Goal: Information Seeking & Learning: Learn about a topic

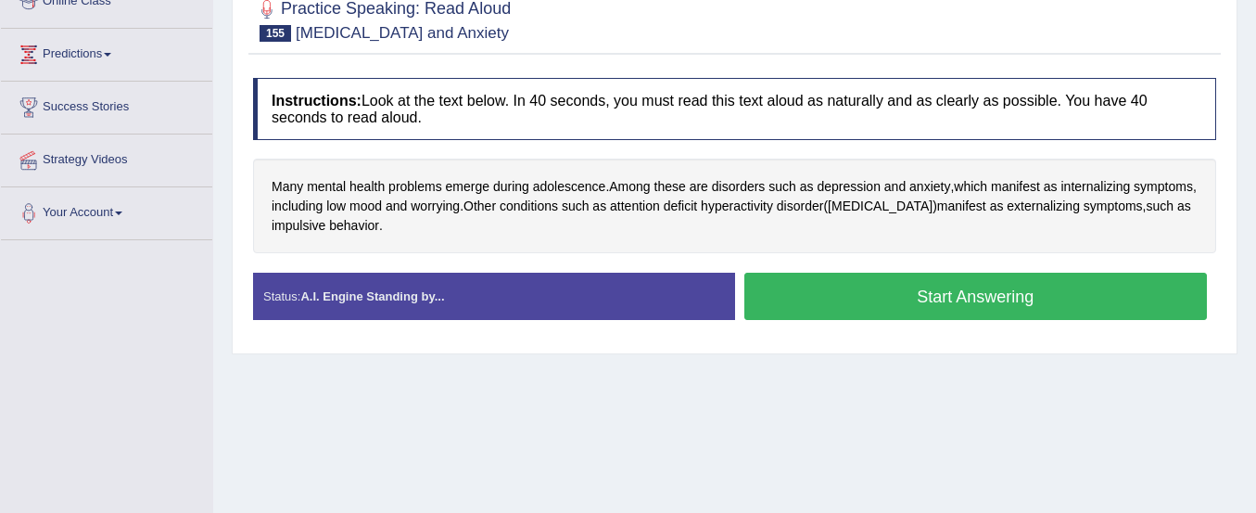
scroll to position [274, 0]
click at [984, 296] on button "Start Answering" at bounding box center [976, 296] width 464 height 47
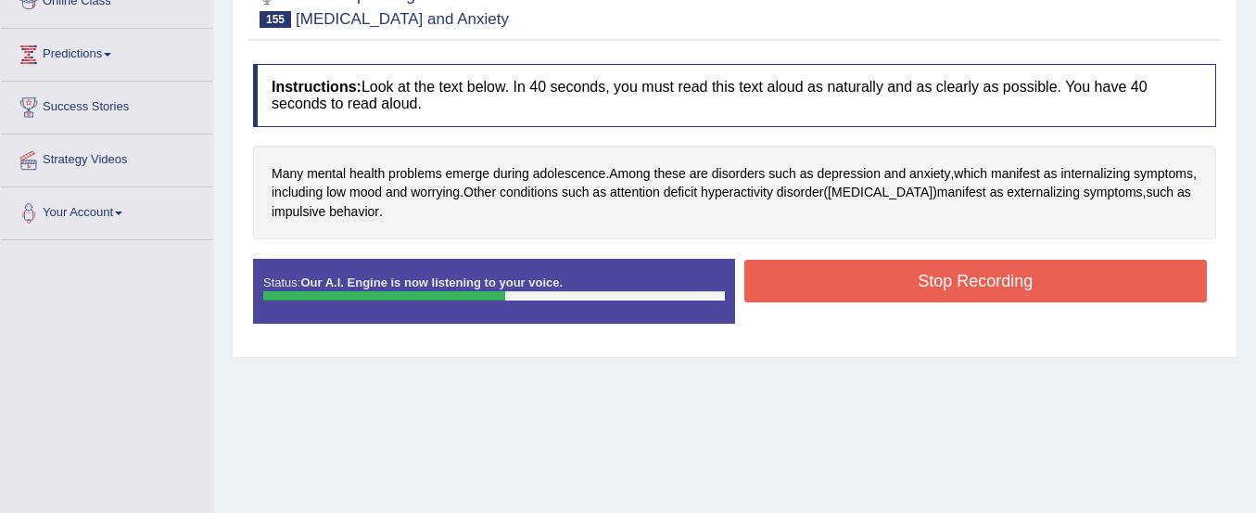
click at [984, 296] on button "Stop Recording" at bounding box center [976, 281] width 464 height 43
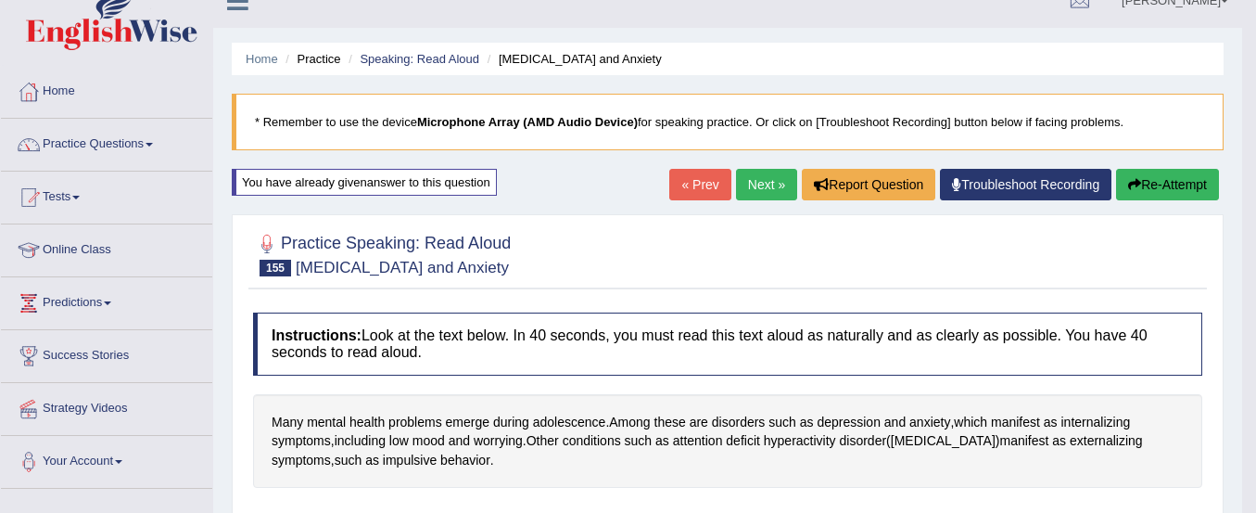
scroll to position [25, 0]
click at [1147, 170] on button "Re-Attempt" at bounding box center [1167, 186] width 103 height 32
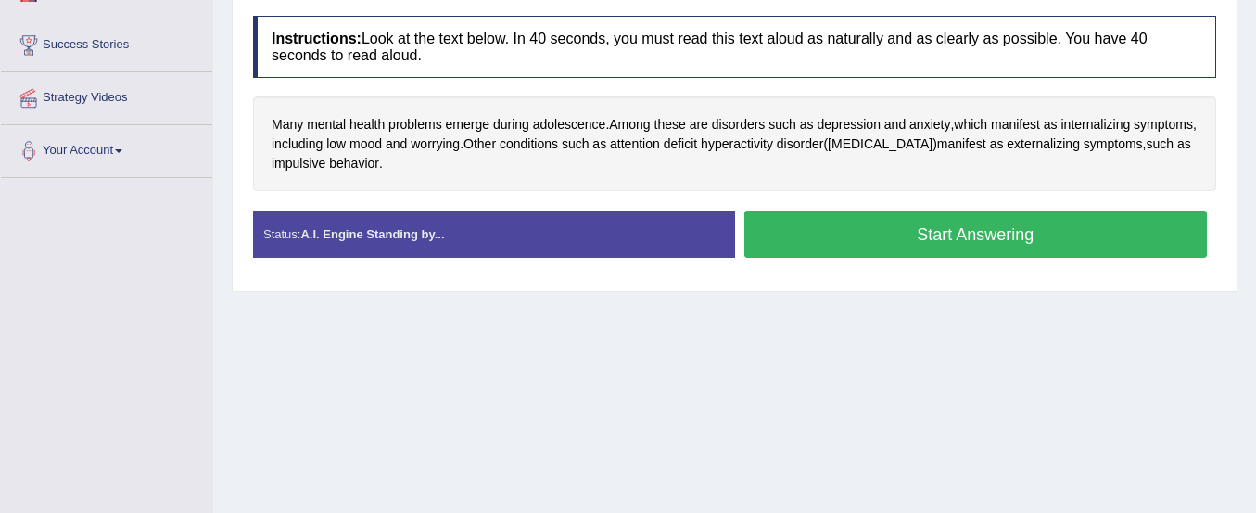
click at [1085, 227] on button "Start Answering" at bounding box center [976, 233] width 464 height 47
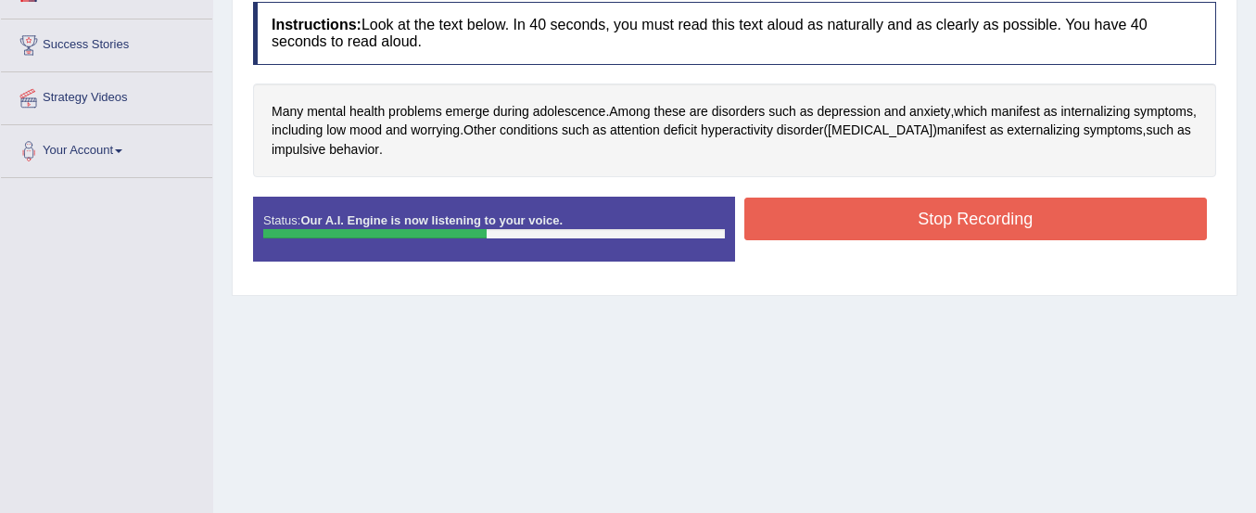
click at [1085, 227] on button "Stop Recording" at bounding box center [976, 218] width 464 height 43
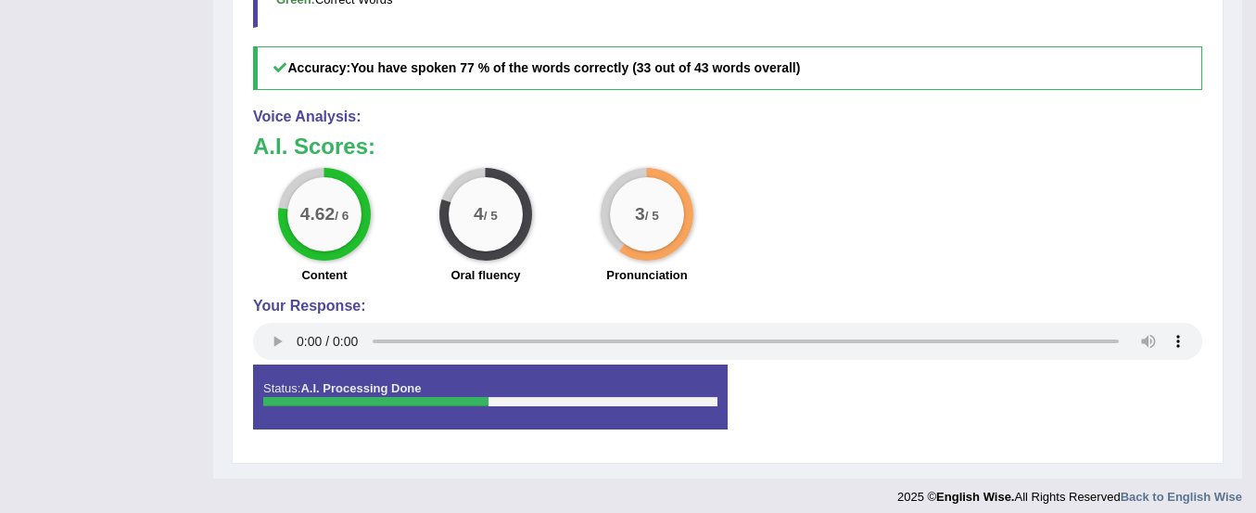
scroll to position [763, 0]
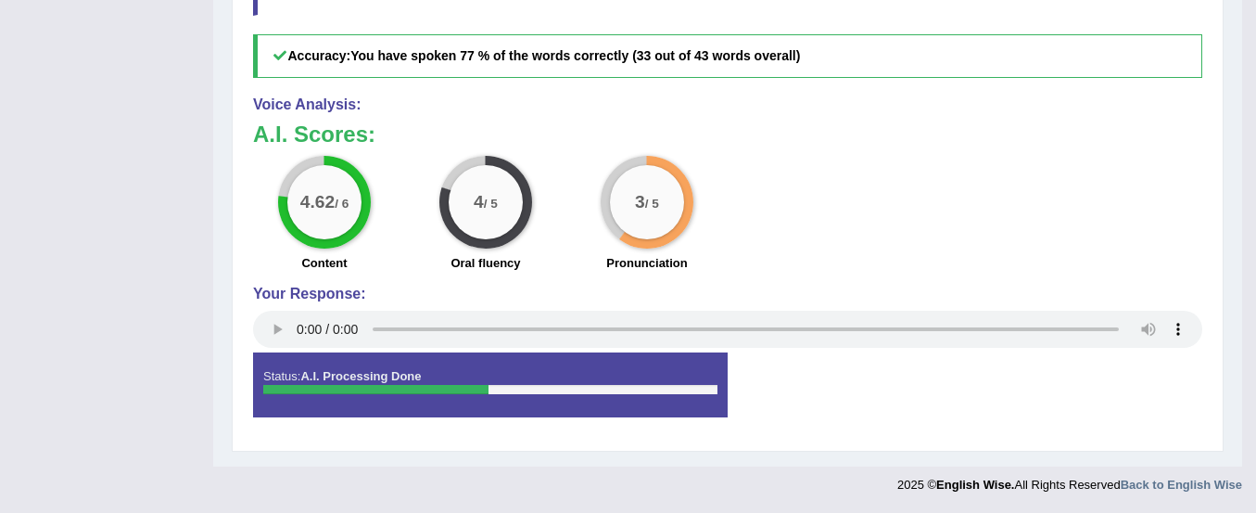
click at [1085, 227] on div "4.62 / 6 Content 4 / 5 Oral fluency 3 / 5 Pronunciation" at bounding box center [728, 216] width 968 height 120
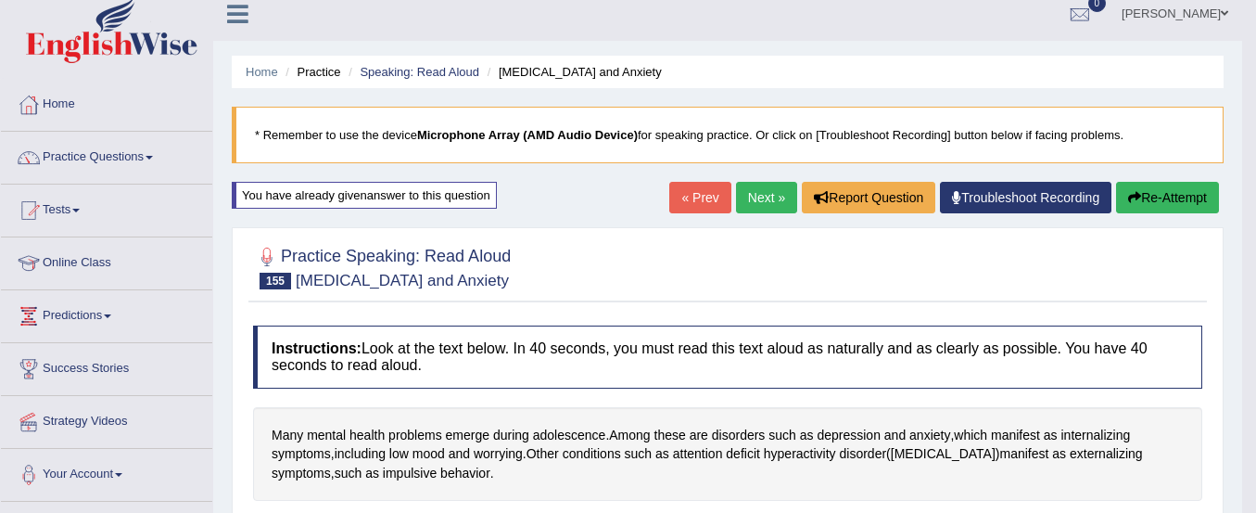
scroll to position [0, 0]
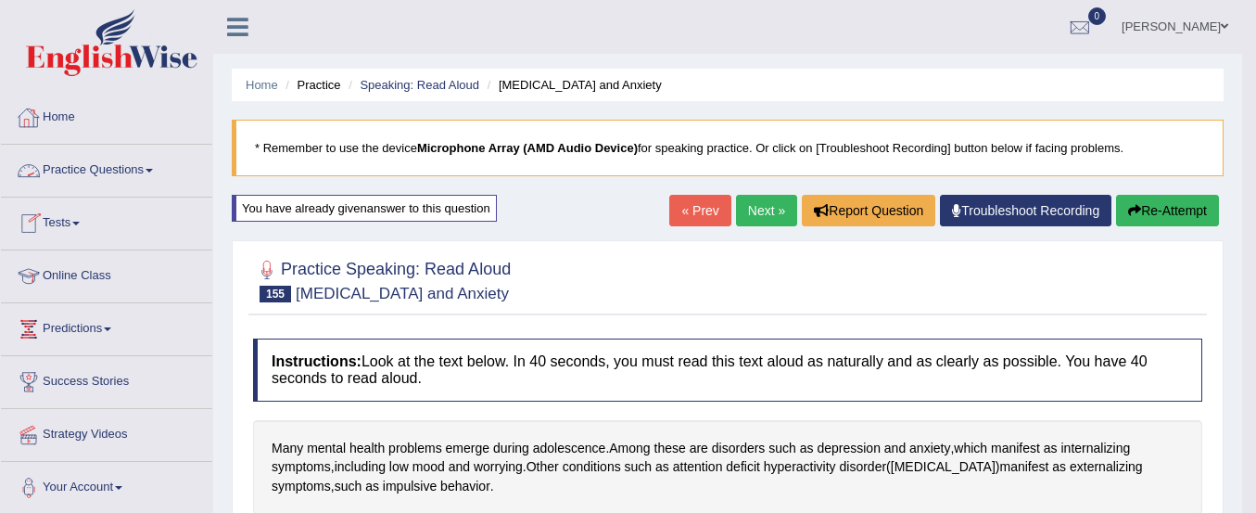
click at [74, 117] on link "Home" at bounding box center [106, 115] width 211 height 46
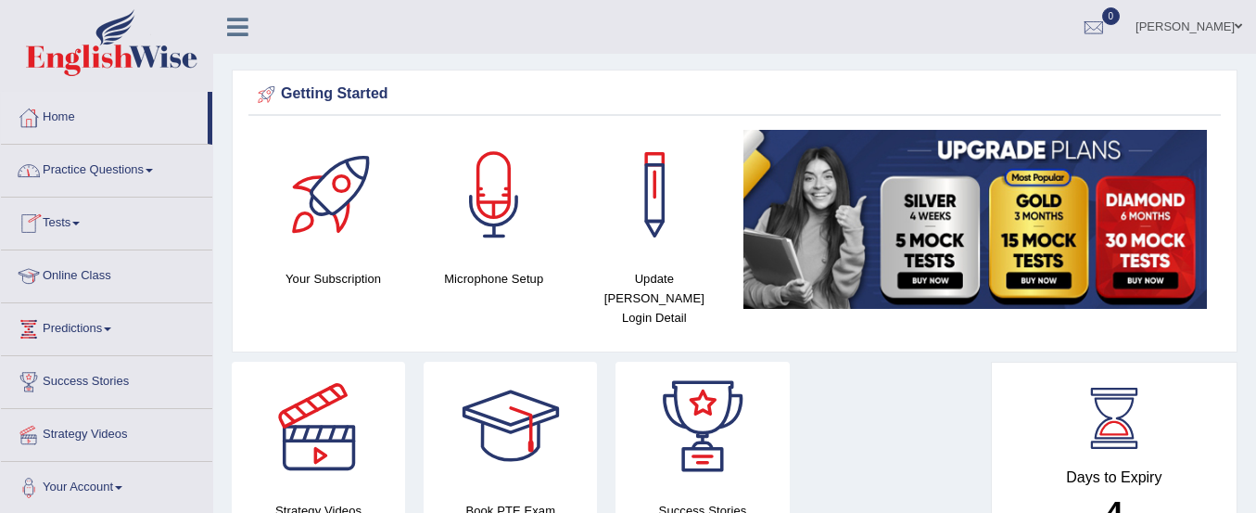
click at [93, 178] on link "Practice Questions" at bounding box center [106, 168] width 211 height 46
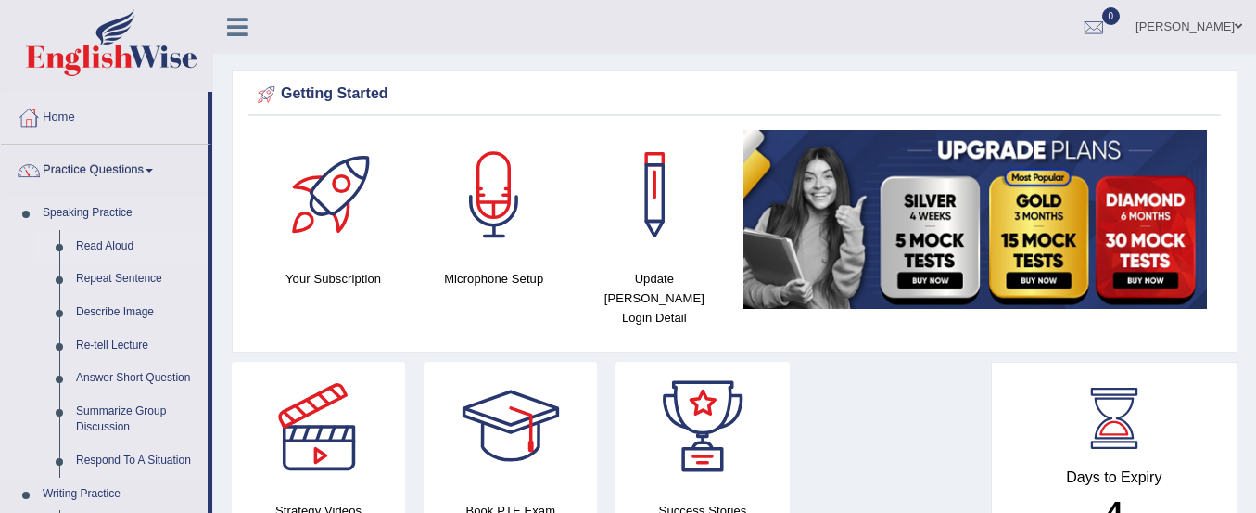
click at [102, 244] on link "Read Aloud" at bounding box center [138, 246] width 140 height 33
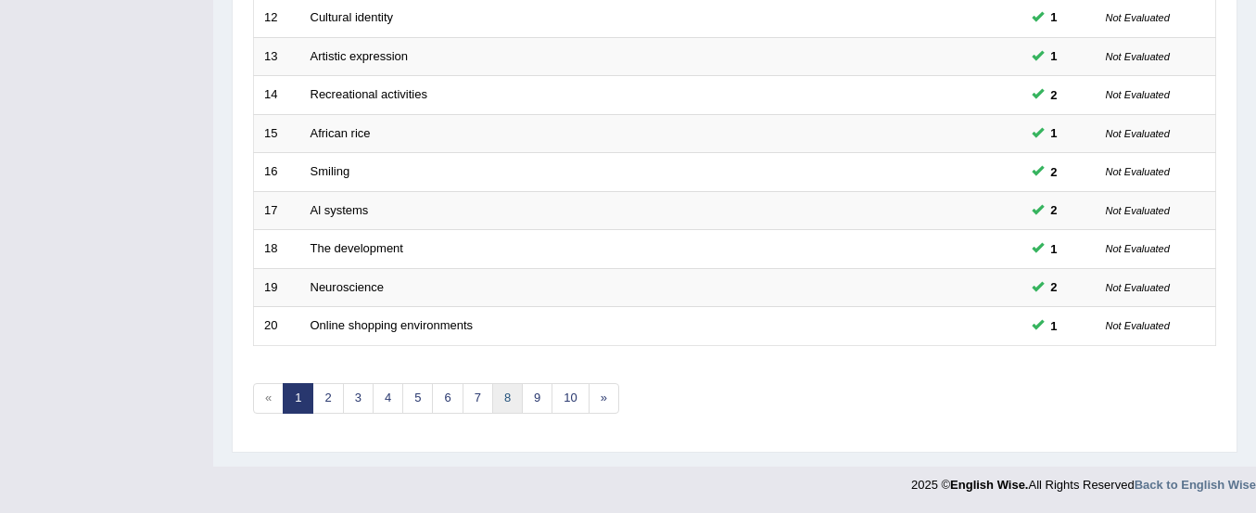
click at [503, 397] on link "8" at bounding box center [507, 398] width 31 height 31
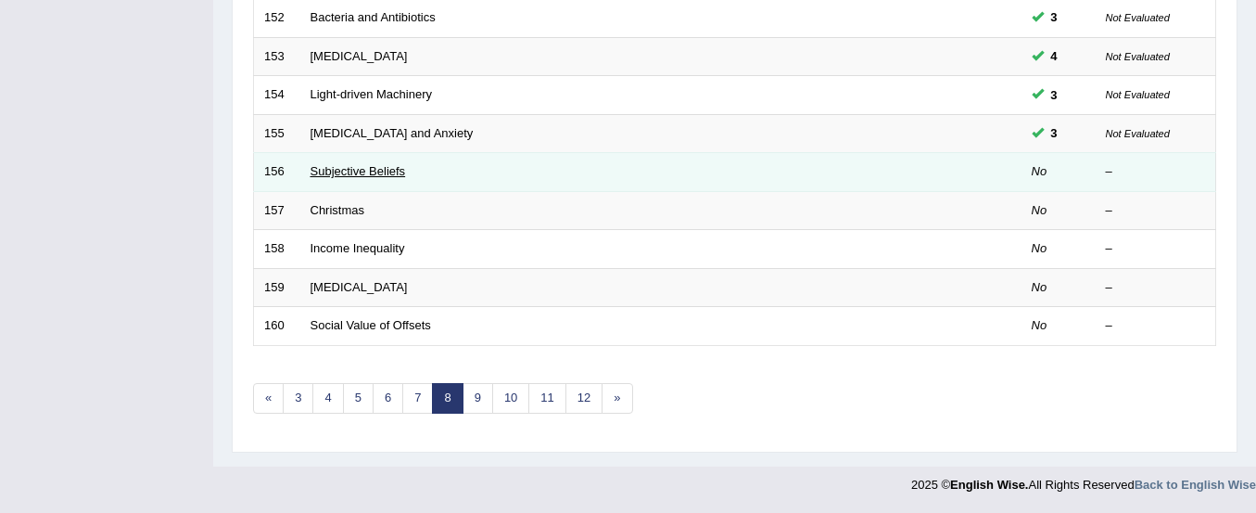
click at [392, 171] on link "Subjective Beliefs" at bounding box center [358, 171] width 95 height 14
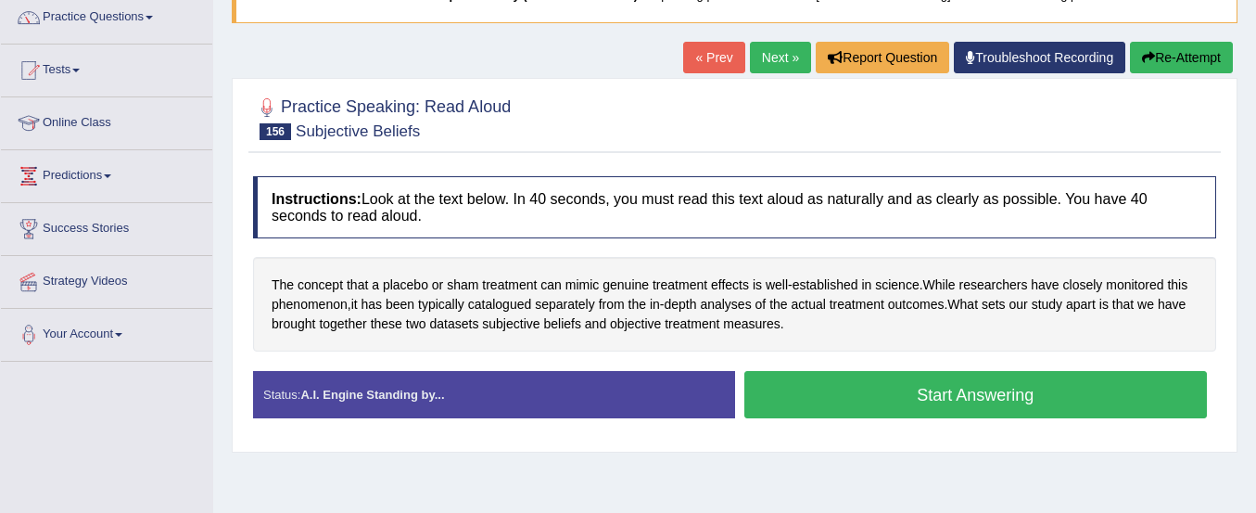
scroll to position [154, 0]
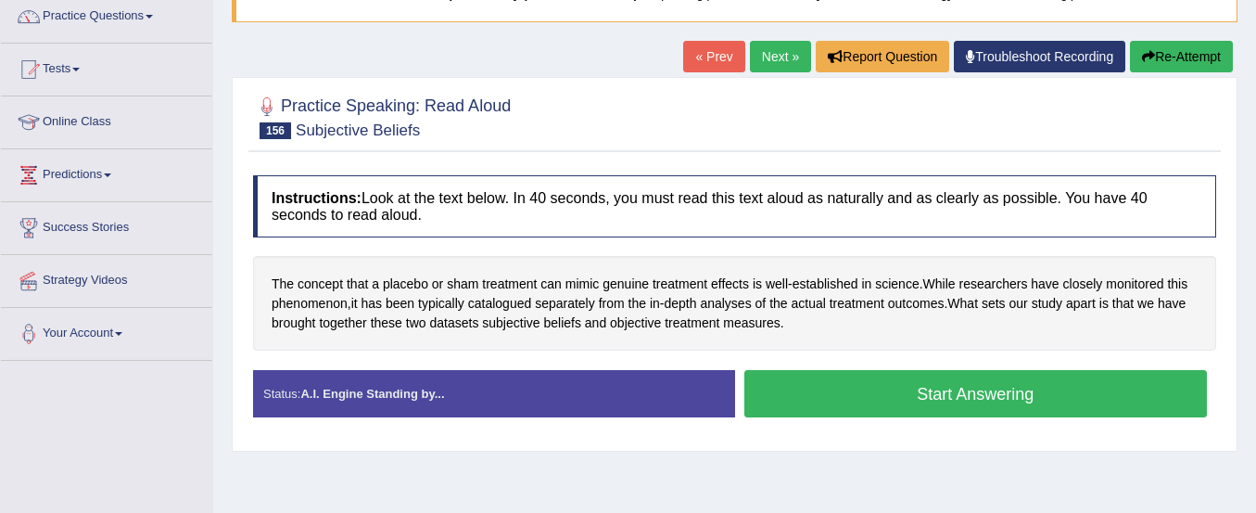
click at [976, 404] on button "Start Answering" at bounding box center [976, 393] width 464 height 47
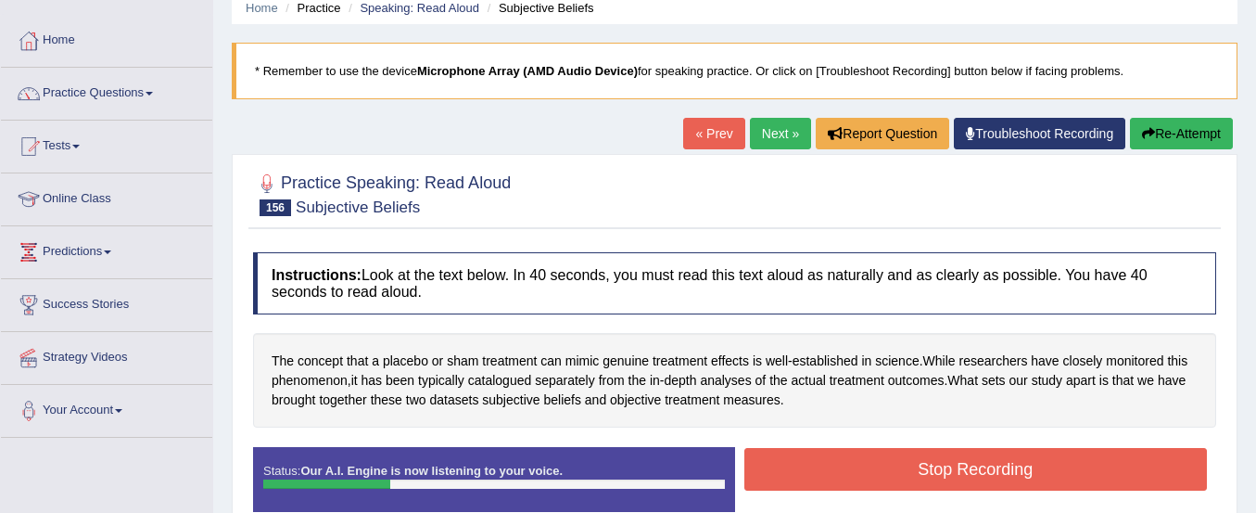
scroll to position [76, 0]
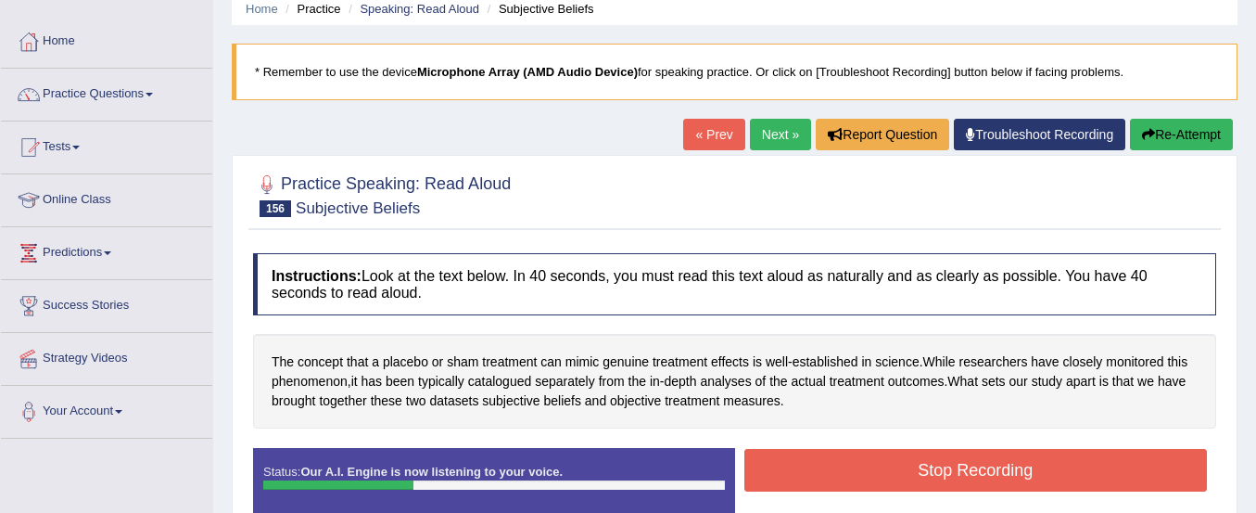
click at [1160, 133] on button "Re-Attempt" at bounding box center [1181, 135] width 103 height 32
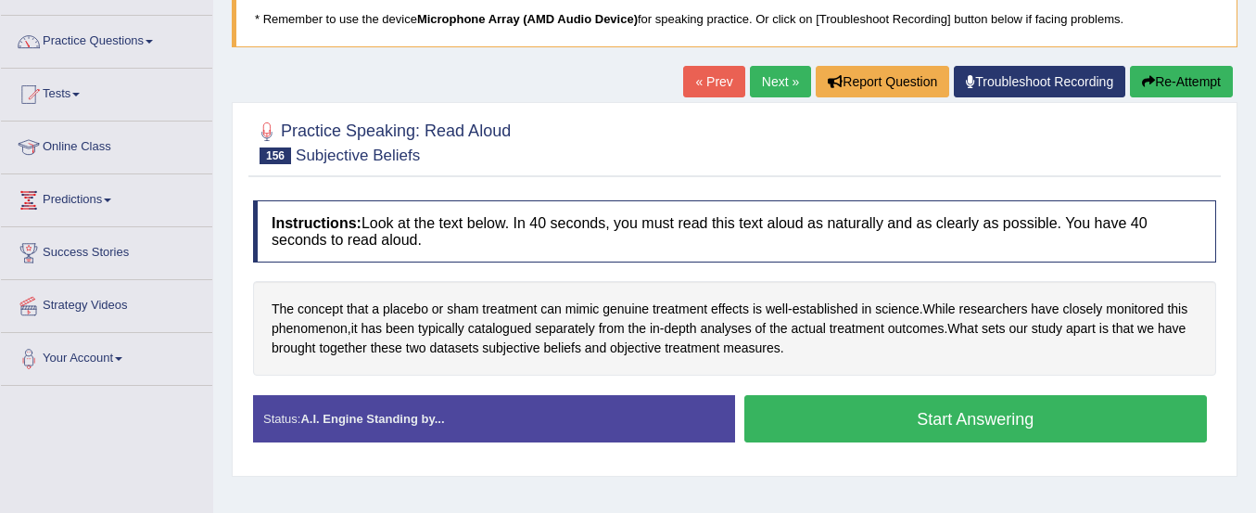
scroll to position [294, 0]
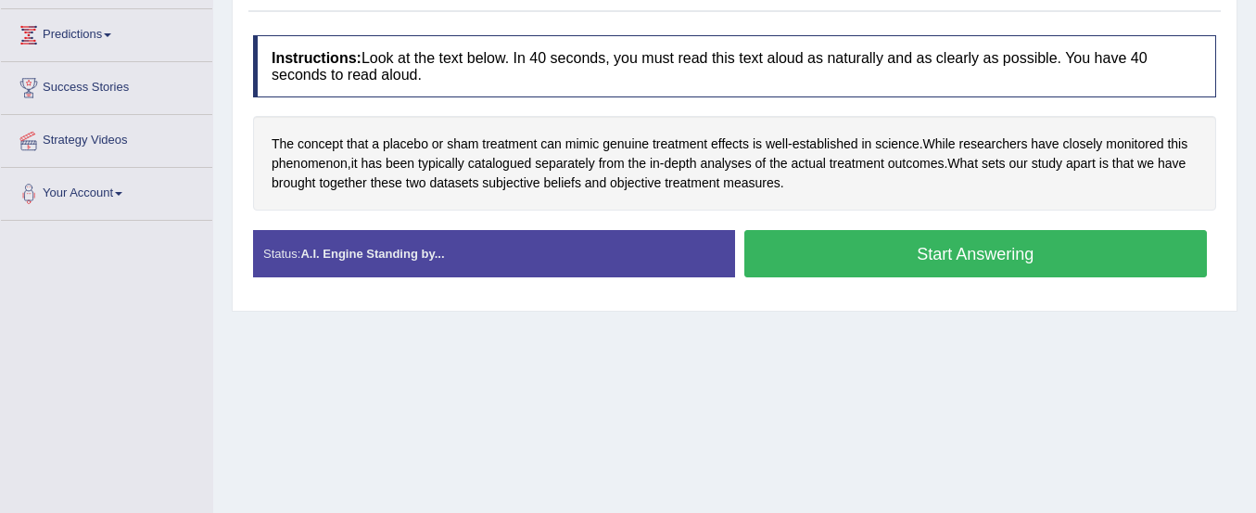
click at [1016, 239] on button "Start Answering" at bounding box center [976, 253] width 464 height 47
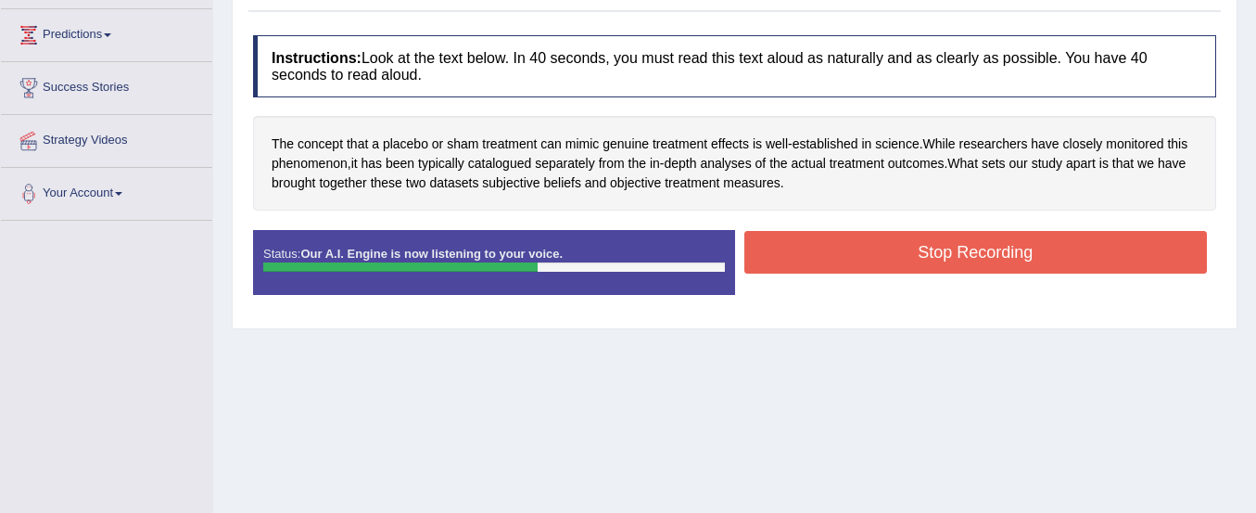
click at [1016, 239] on button "Stop Recording" at bounding box center [976, 252] width 464 height 43
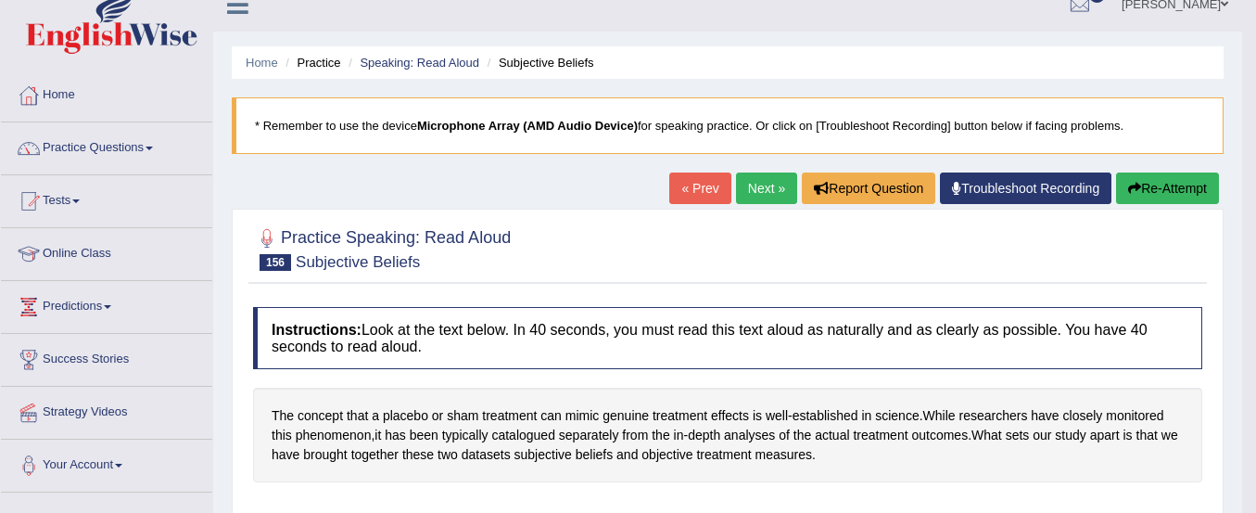
scroll to position [19, 0]
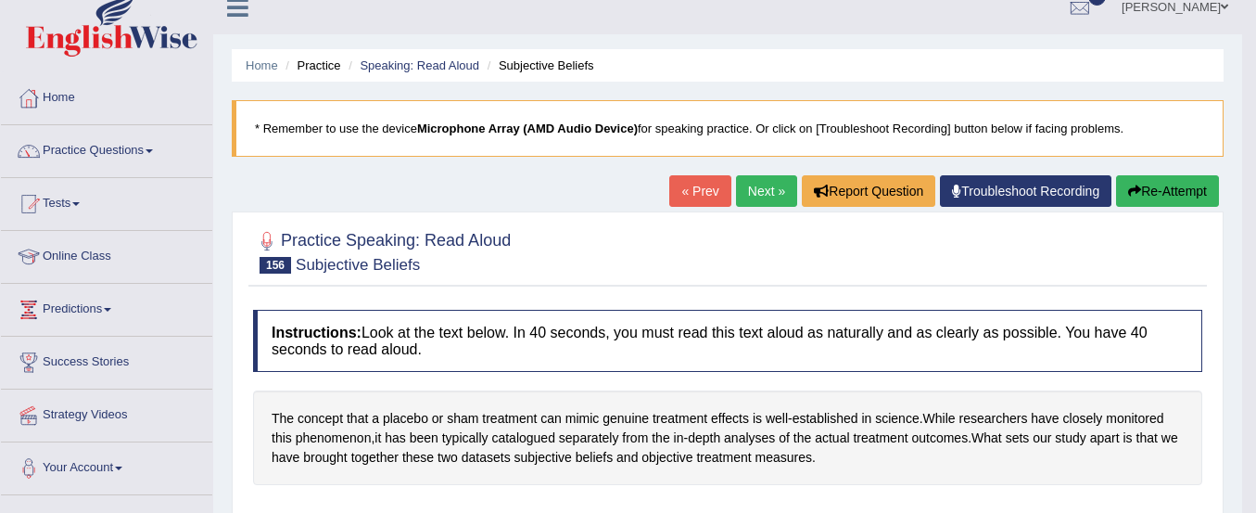
click at [1165, 198] on button "Re-Attempt" at bounding box center [1167, 191] width 103 height 32
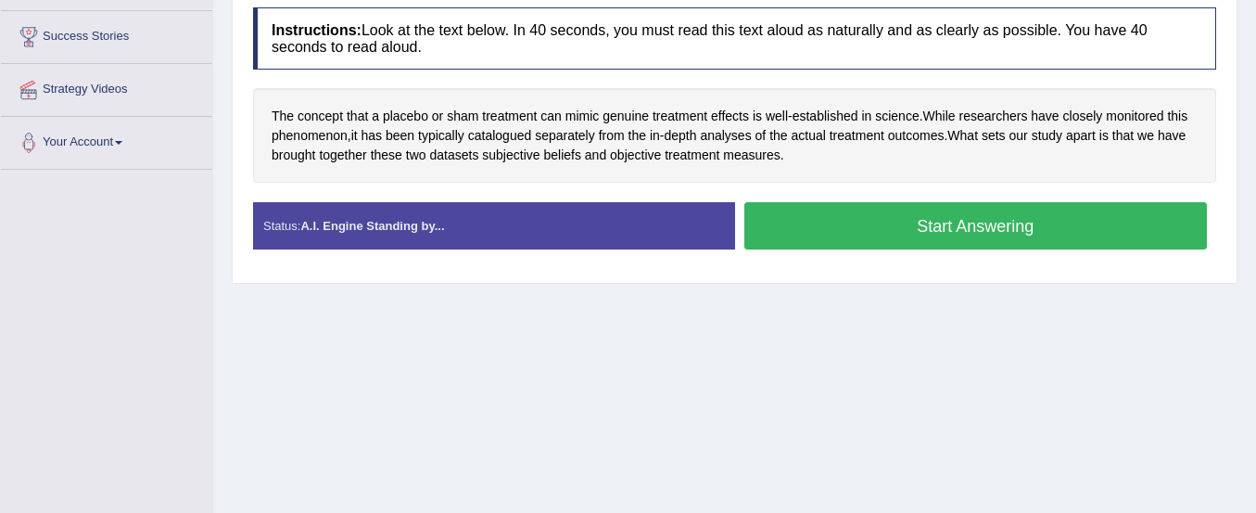
scroll to position [356, 0]
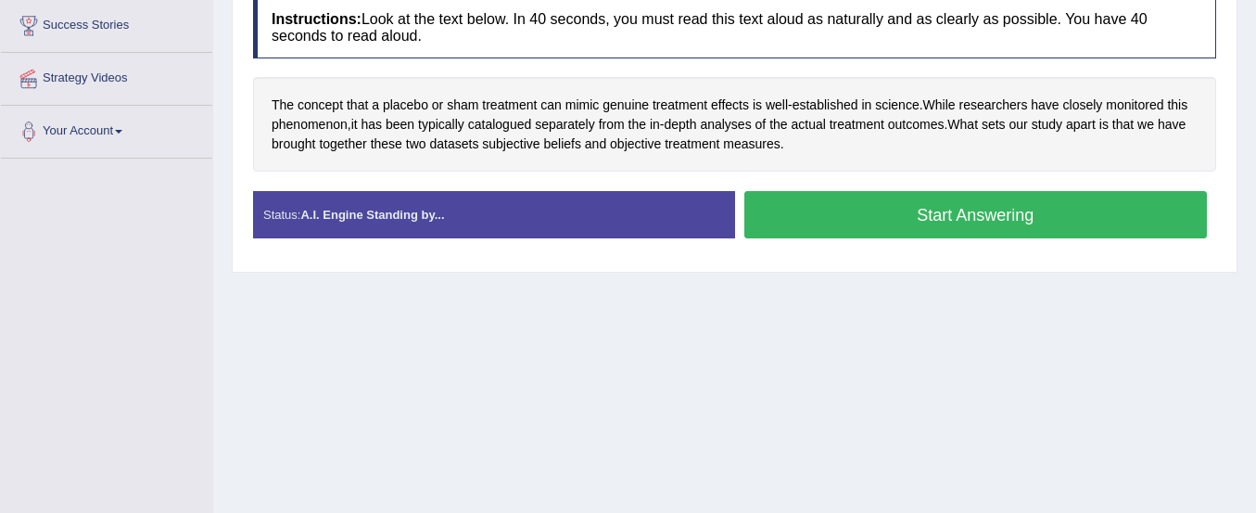
click at [1025, 217] on button "Start Answering" at bounding box center [976, 214] width 464 height 47
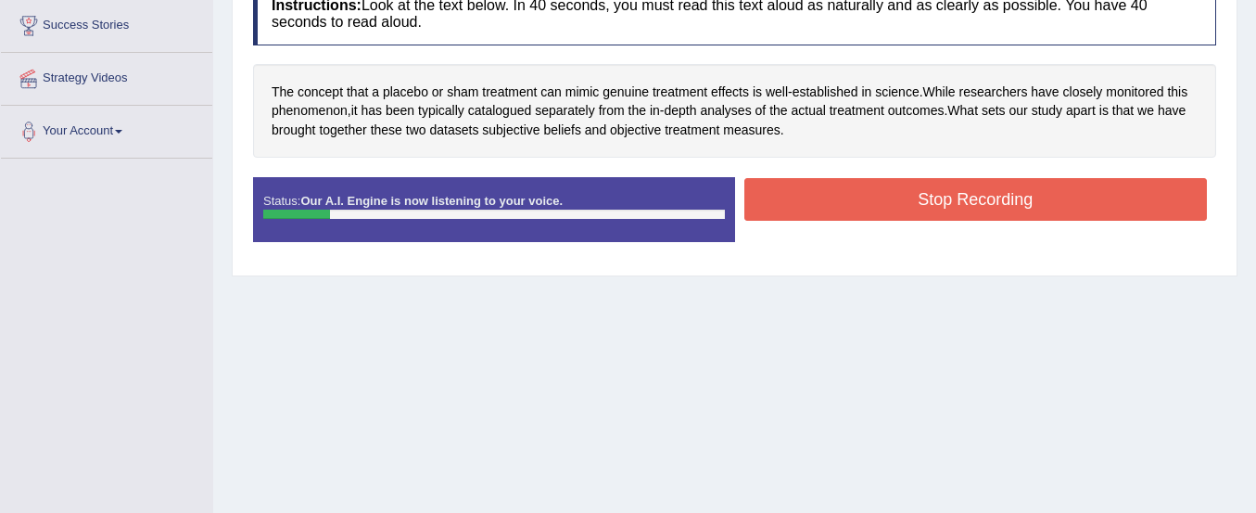
scroll to position [171, 0]
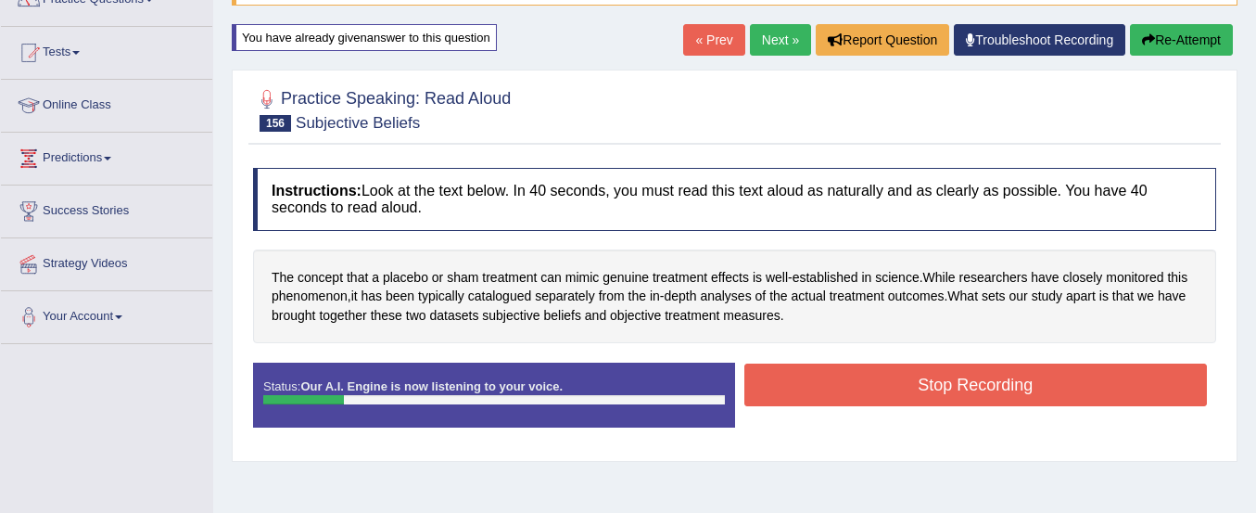
click at [1170, 45] on button "Re-Attempt" at bounding box center [1181, 40] width 103 height 32
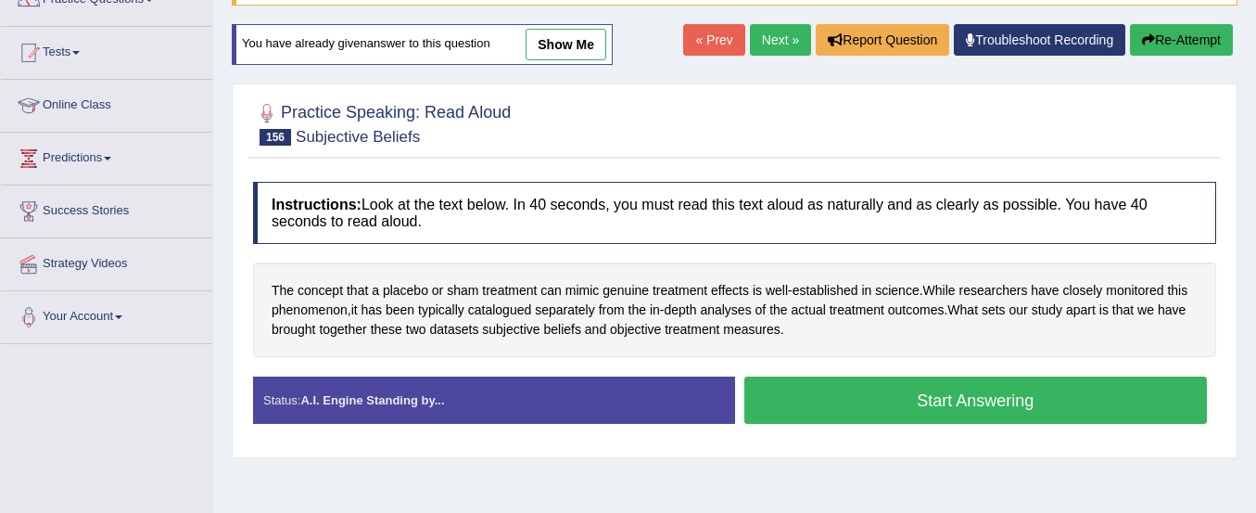
click at [987, 410] on button "Start Answering" at bounding box center [976, 399] width 464 height 47
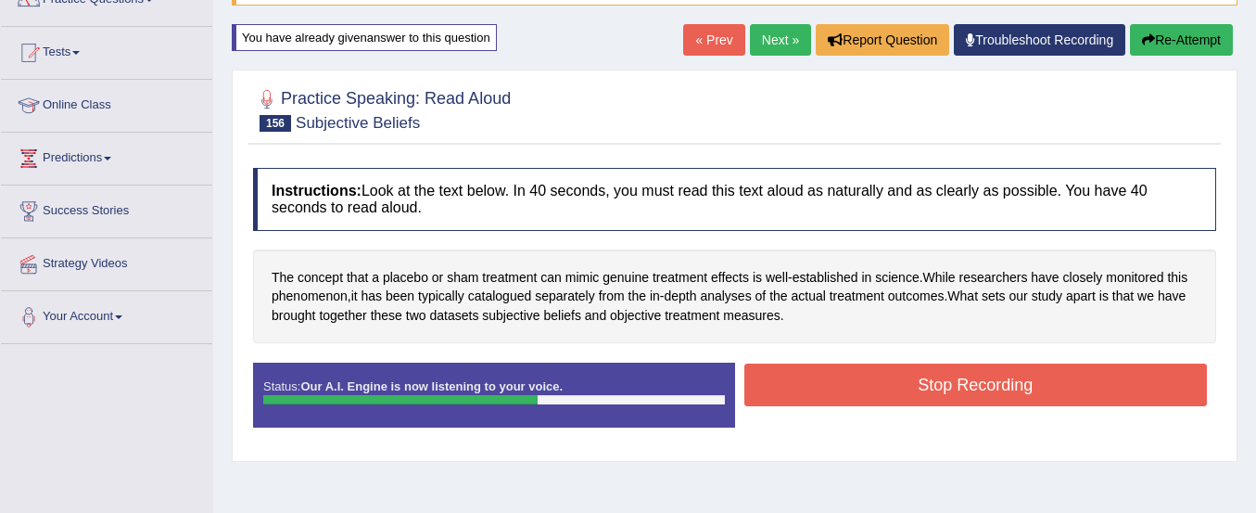
click at [985, 405] on button "Stop Recording" at bounding box center [976, 384] width 464 height 43
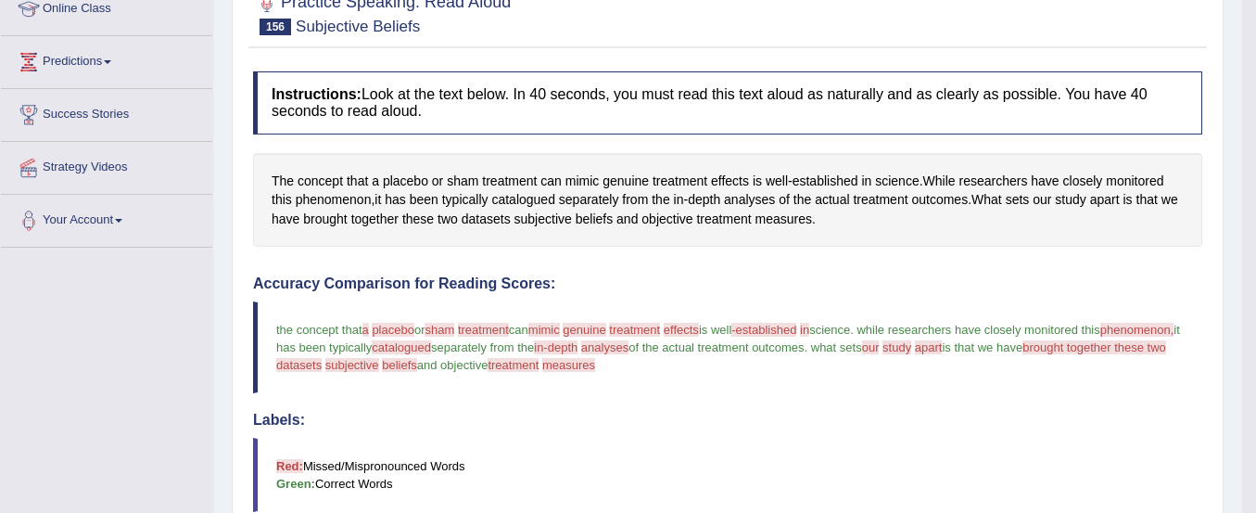
scroll to position [154, 0]
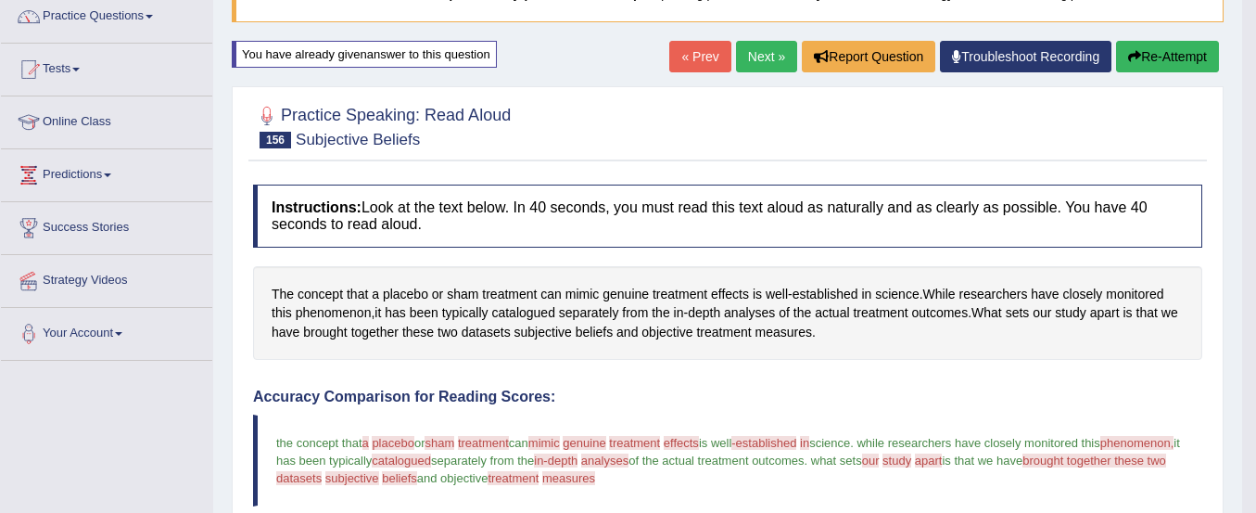
click at [1171, 58] on button "Re-Attempt" at bounding box center [1167, 57] width 103 height 32
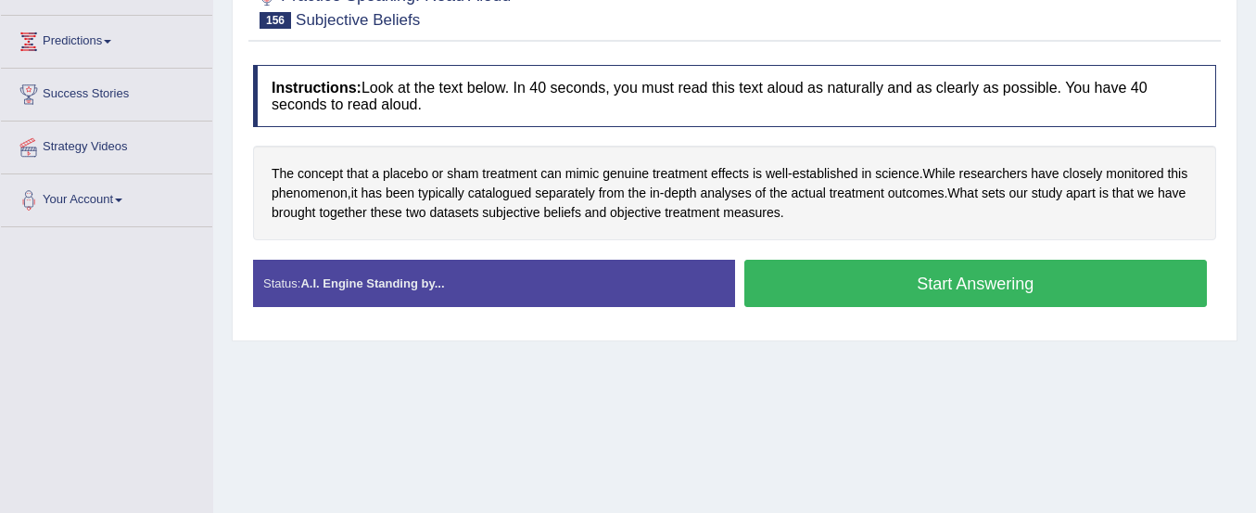
click at [949, 287] on button "Start Answering" at bounding box center [976, 283] width 464 height 47
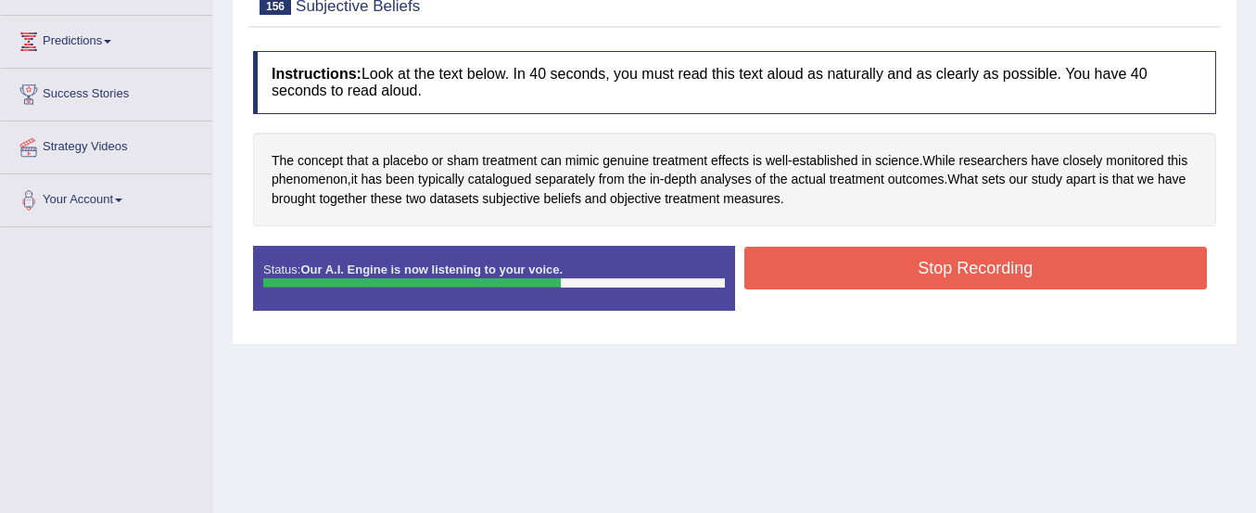
click at [949, 287] on button "Stop Recording" at bounding box center [976, 268] width 464 height 43
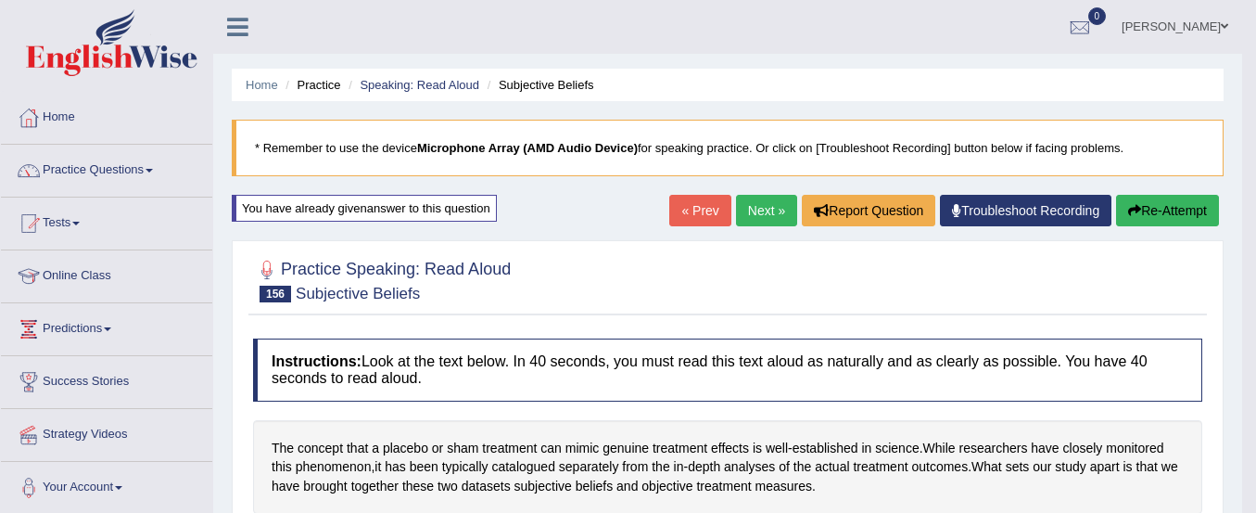
click at [1176, 198] on button "Re-Attempt" at bounding box center [1167, 211] width 103 height 32
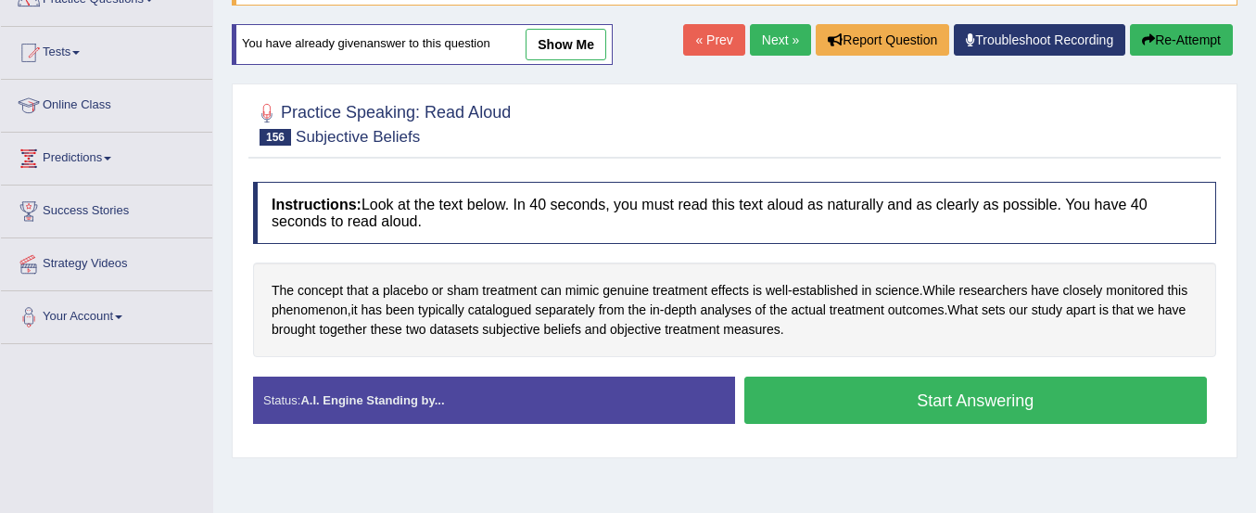
scroll to position [170, 0]
